Goal: Task Accomplishment & Management: Manage account settings

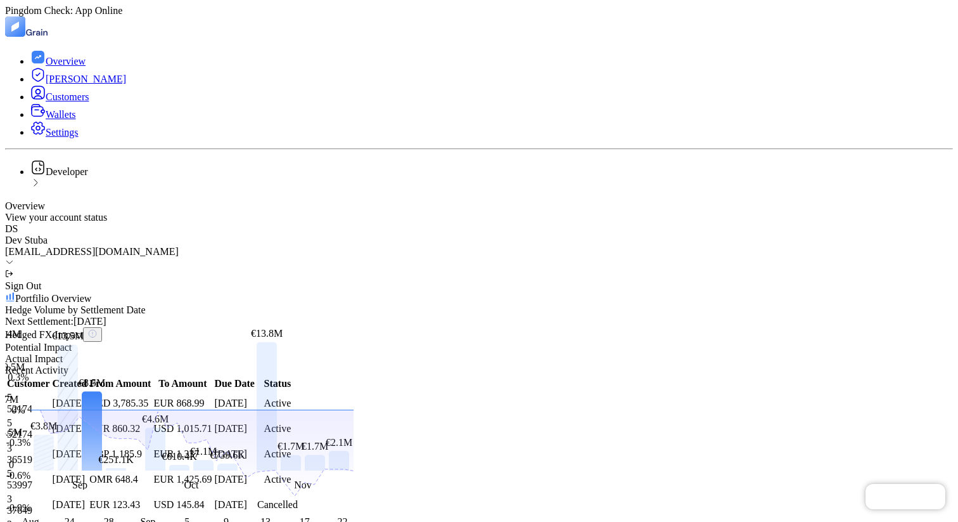
click at [823, 246] on div "dev+stuba@grainfinance.co" at bounding box center [479, 251] width 948 height 11
click at [837, 269] on div "Sign Out" at bounding box center [479, 280] width 948 height 23
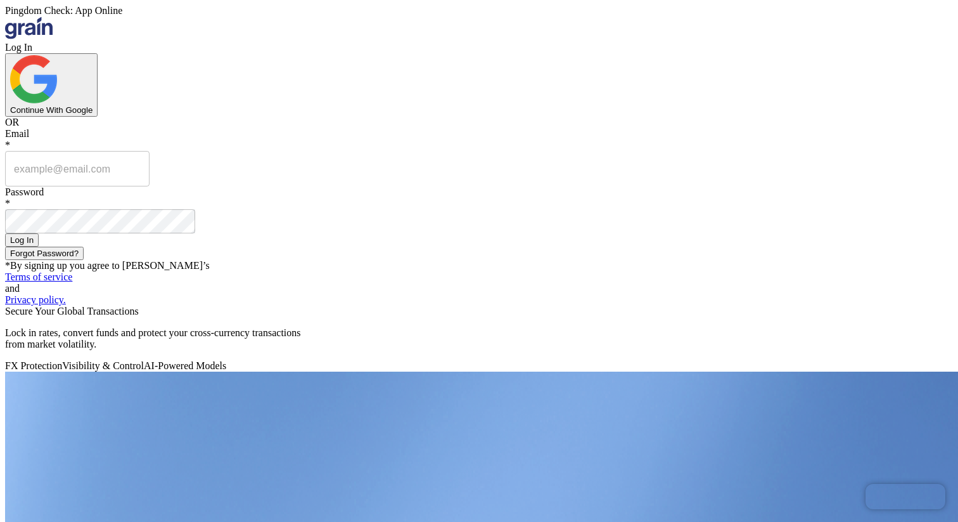
click at [93, 115] on div "Continue With Google" at bounding box center [51, 110] width 82 height 10
